Goal: Transaction & Acquisition: Purchase product/service

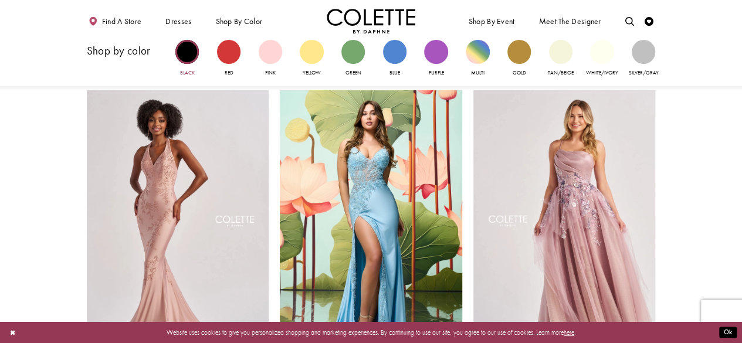
click at [183, 45] on div "Primary block" at bounding box center [186, 51] width 23 height 23
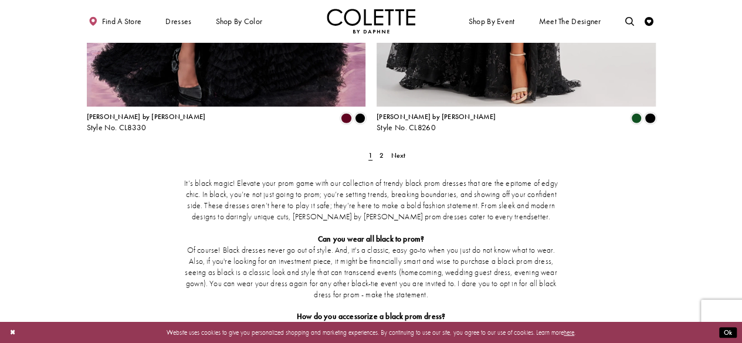
scroll to position [1702, 0]
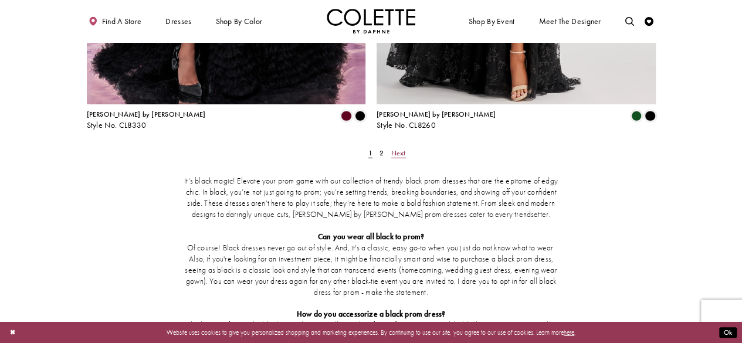
click at [398, 148] on span "Next" at bounding box center [398, 152] width 15 height 9
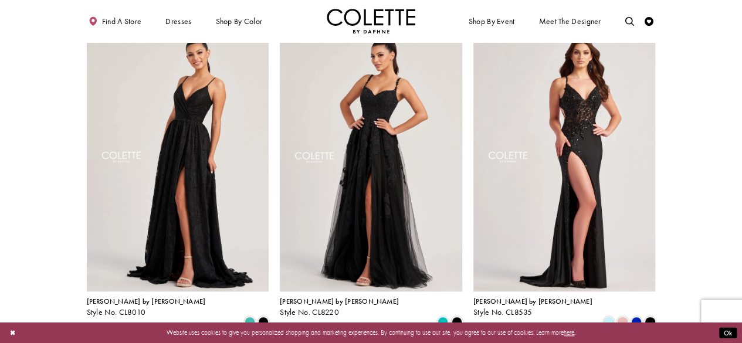
scroll to position [392, 0]
click at [393, 217] on img "Visit Colette by Daphne Style No. CL8220 Page" at bounding box center [371, 158] width 182 height 265
